Goal: Register for event/course

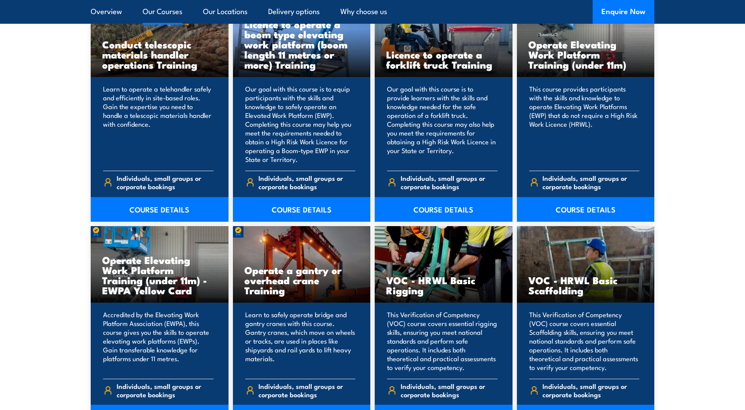
scroll to position [705, 0]
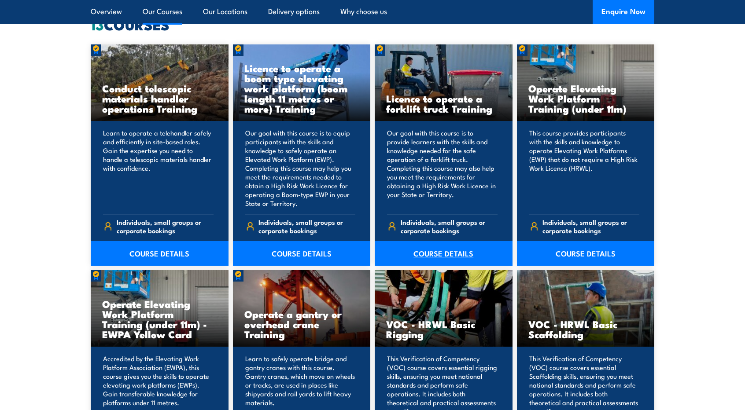
click at [434, 251] on link "COURSE DETAILS" at bounding box center [444, 253] width 138 height 25
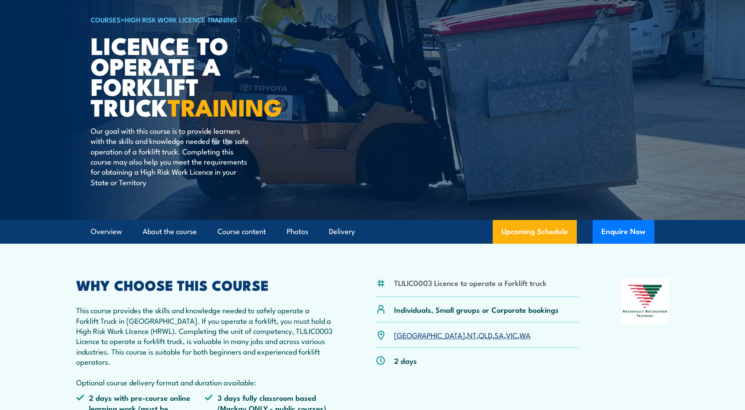
scroll to position [132, 0]
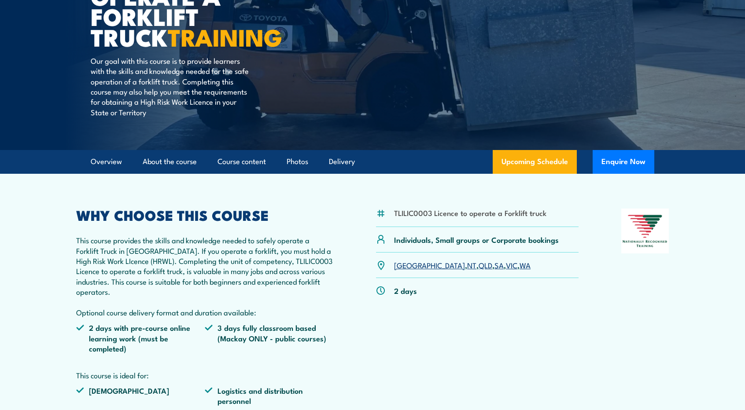
click at [467, 266] on link "NT" at bounding box center [471, 265] width 9 height 11
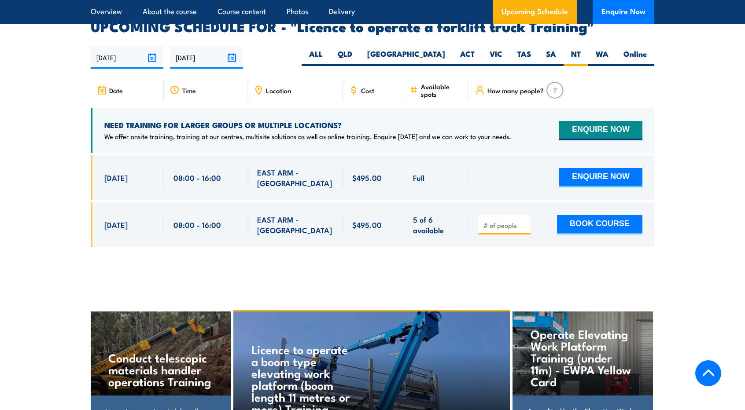
scroll to position [1473, 0]
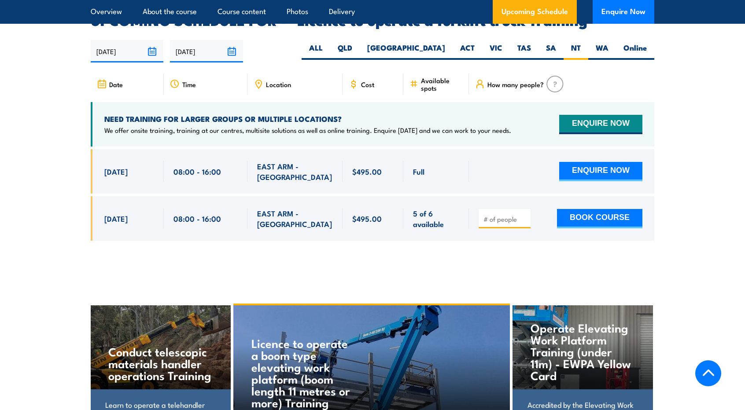
drag, startPoint x: 108, startPoint y: 159, endPoint x: 229, endPoint y: 158, distance: 121.1
click at [229, 158] on div "[DATE] 08:00 - 08:00" at bounding box center [373, 171] width 564 height 44
click at [314, 161] on div "EAST ARM - [GEOGRAPHIC_DATA]" at bounding box center [295, 171] width 76 height 21
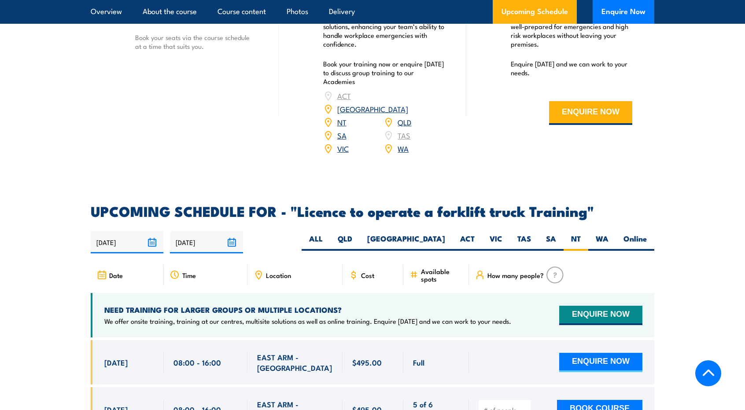
scroll to position [1429, 0]
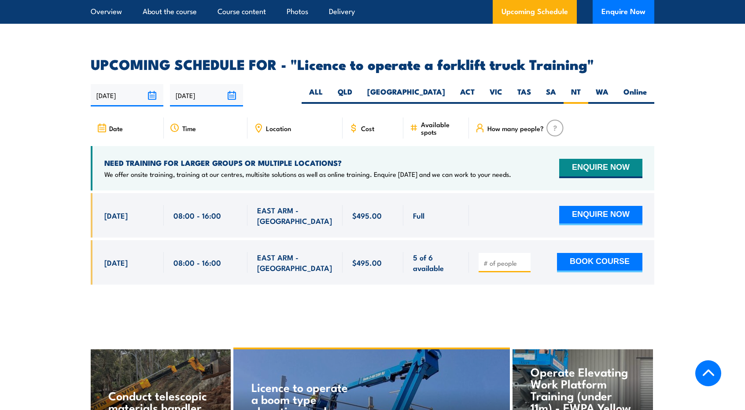
drag, startPoint x: 431, startPoint y: 201, endPoint x: 72, endPoint y: 203, distance: 358.4
click at [72, 203] on section "UPCOMING SCHEDULE FOR - "Licence to operate a forklift truck Training" 01/09/20…" at bounding box center [372, 178] width 745 height 240
click at [265, 259] on div "EAST ARM - [GEOGRAPHIC_DATA]" at bounding box center [294, 262] width 95 height 44
drag, startPoint x: 432, startPoint y: 203, endPoint x: 100, endPoint y: 203, distance: 332.0
click at [100, 203] on div "[DATE] 08:00 - 08:00" at bounding box center [373, 215] width 564 height 44
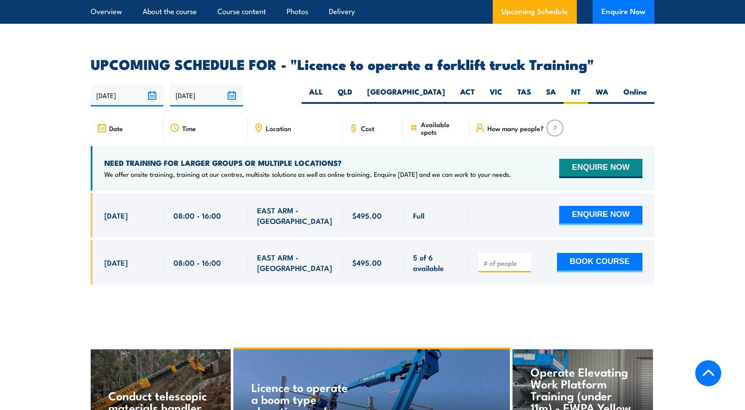
click at [180, 258] on div "08:00 - 16:00" at bounding box center [206, 262] width 84 height 44
drag, startPoint x: 423, startPoint y: 202, endPoint x: 70, endPoint y: 198, distance: 353.2
click at [70, 198] on section "UPCOMING SCHEDULE FOR - "Licence to operate a forklift truck Training" 01/09/20…" at bounding box center [372, 178] width 745 height 240
click at [127, 266] on div "[DATE] 08:00 - 08:00" at bounding box center [127, 262] width 73 height 44
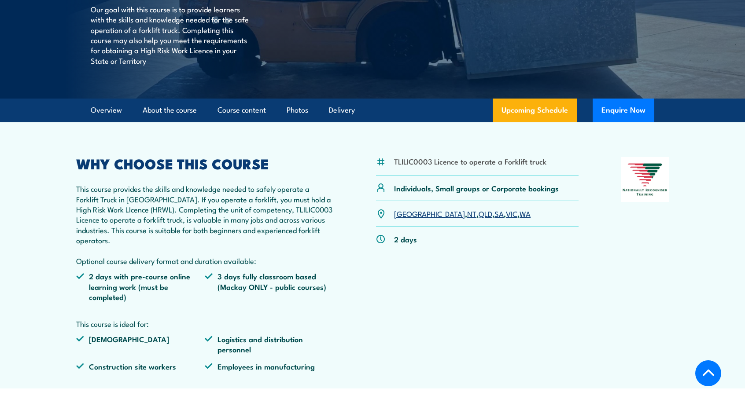
scroll to position [196, 0]
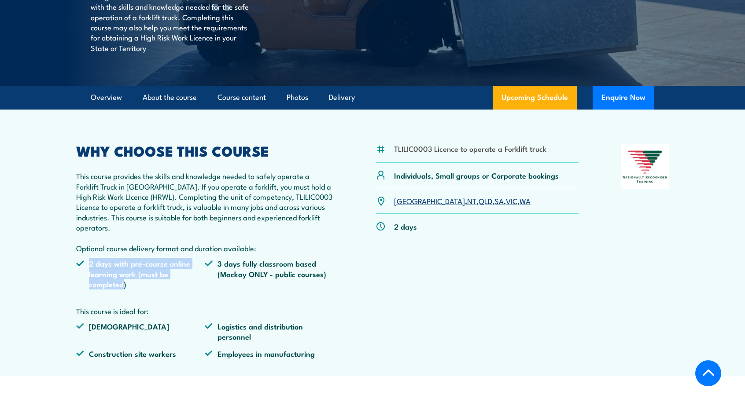
drag, startPoint x: 111, startPoint y: 284, endPoint x: 90, endPoint y: 265, distance: 28.4
click at [90, 265] on li "2 days with pre-course online learning work (must be completed)" at bounding box center [140, 273] width 129 height 31
click at [105, 280] on li "2 days with pre-course online learning work (must be completed)" at bounding box center [140, 273] width 129 height 31
